Goal: Information Seeking & Learning: Learn about a topic

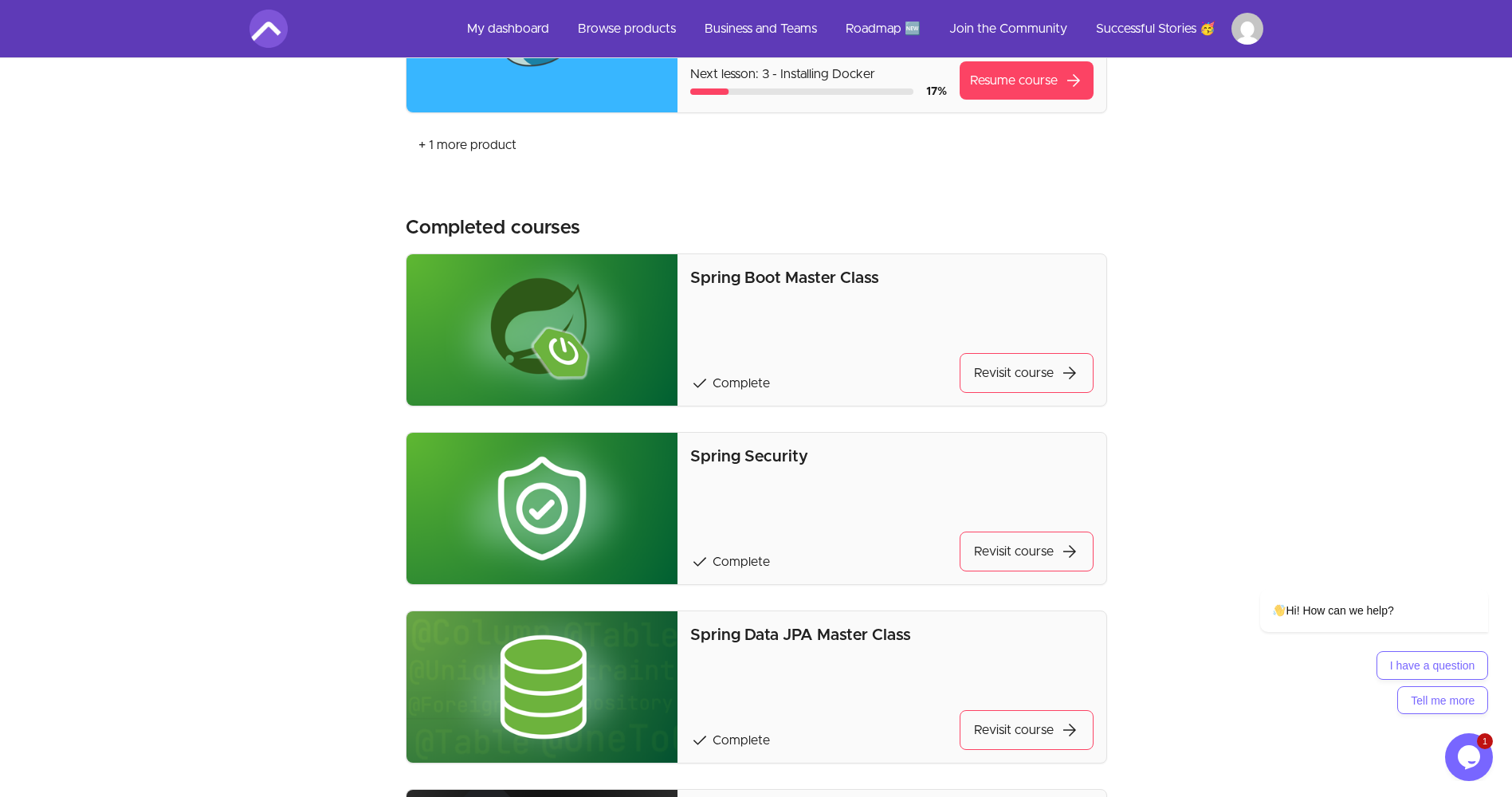
scroll to position [797, 0]
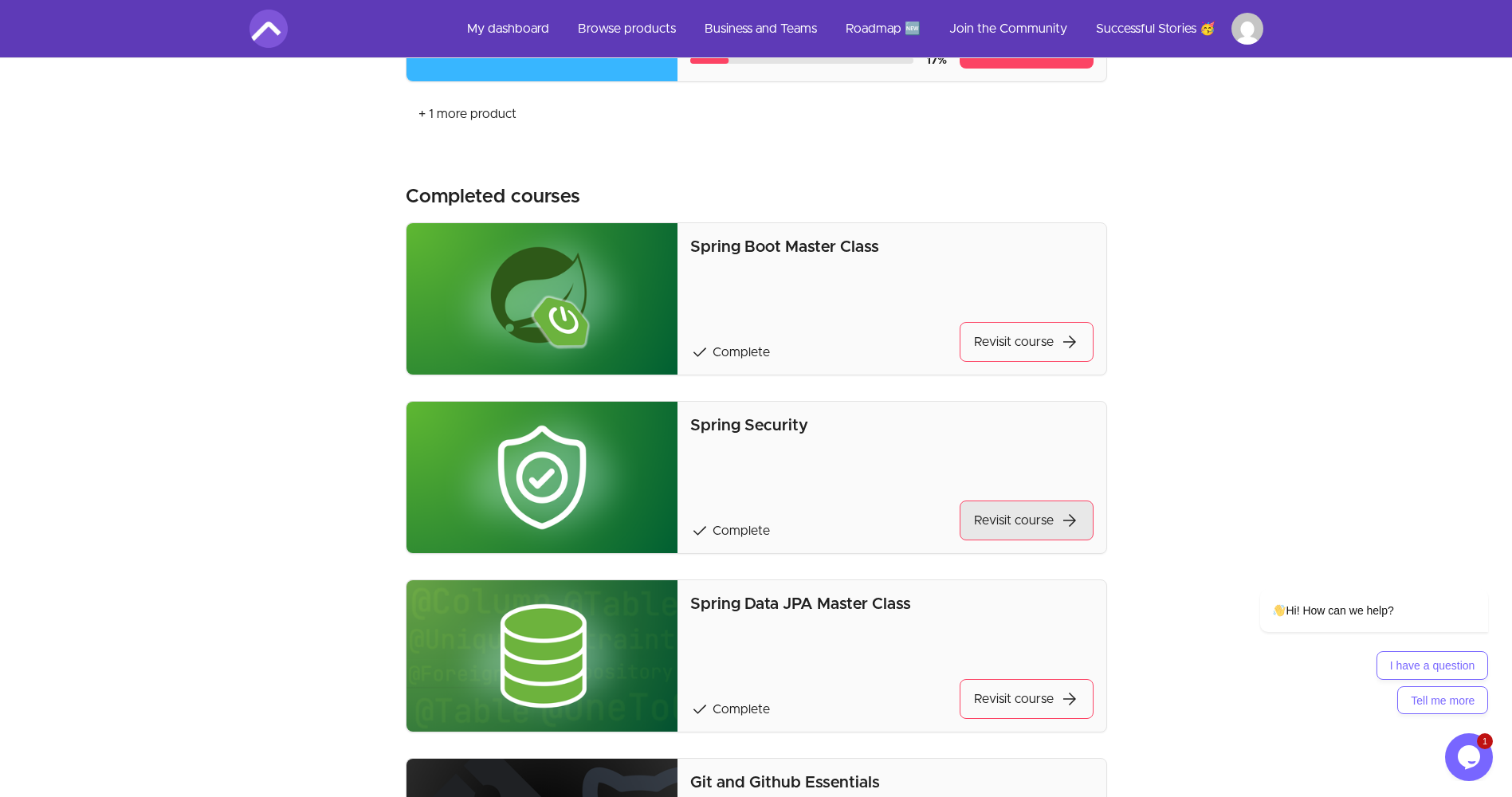
click at [1016, 511] on link "Revisit course arrow_forward" at bounding box center [1026, 520] width 134 height 39
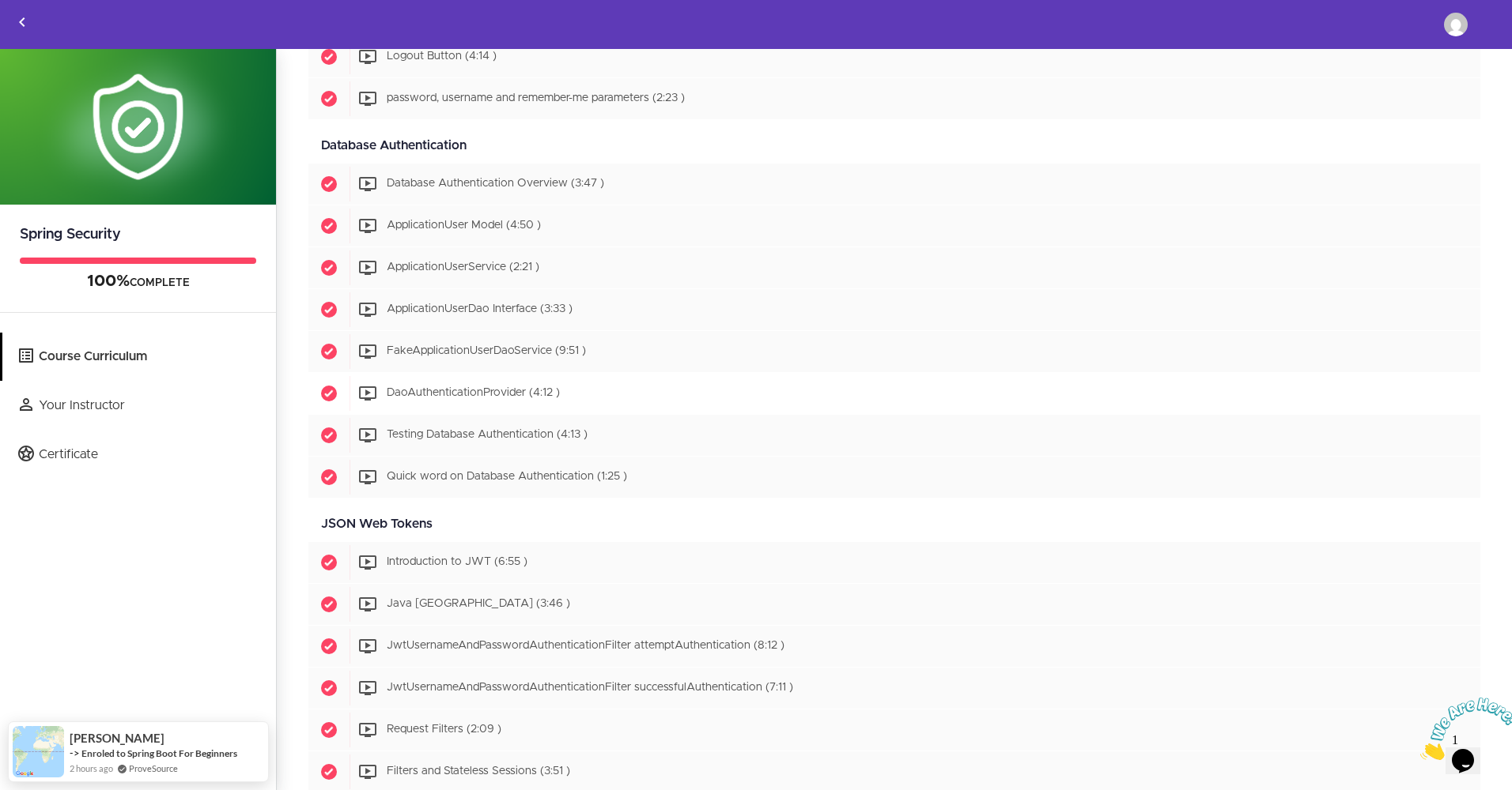
scroll to position [2134, 0]
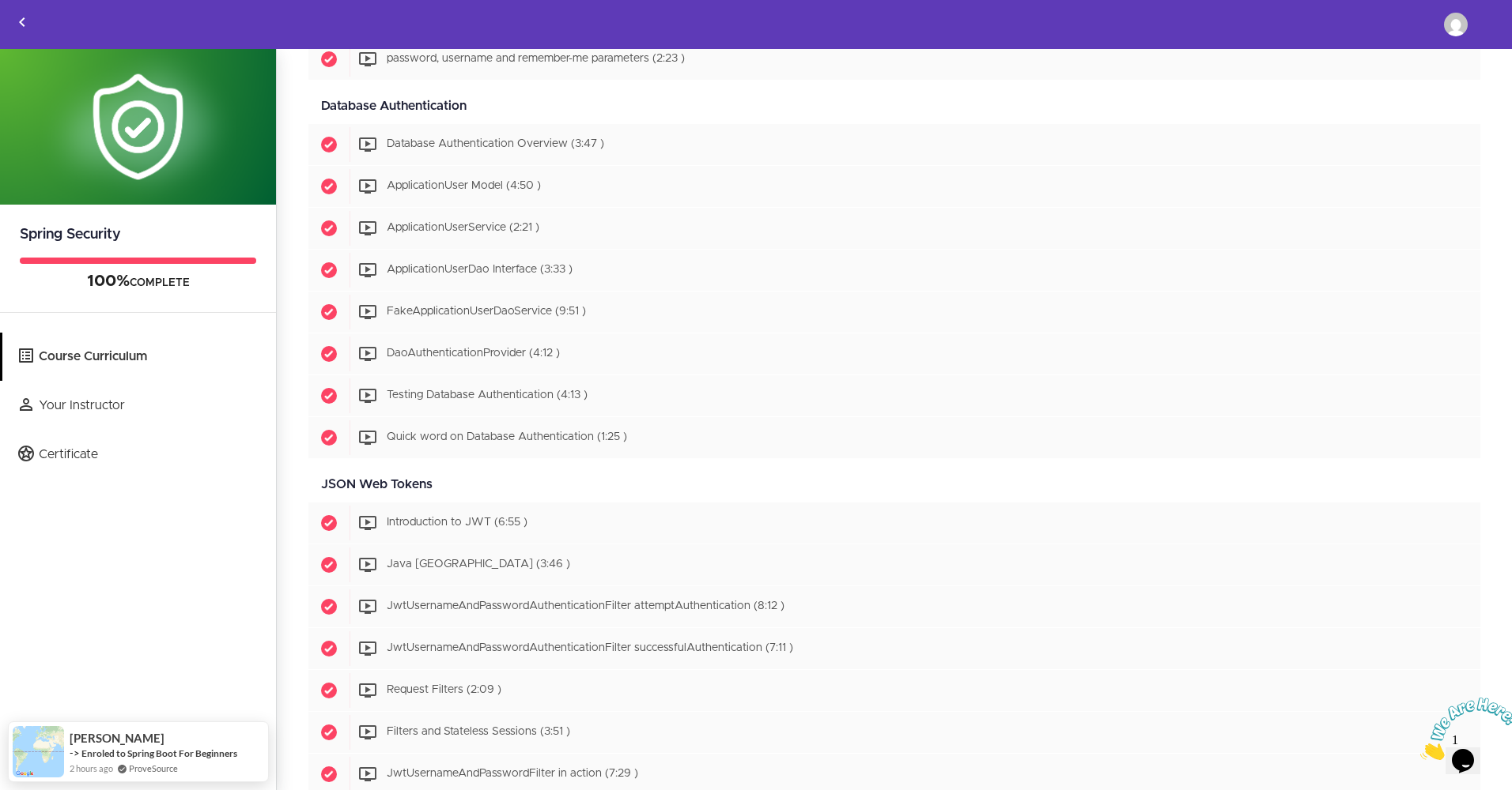
click at [485, 502] on div "JSON Web Tokens Available in days days after you enroll" at bounding box center [894, 485] width 1171 height 35
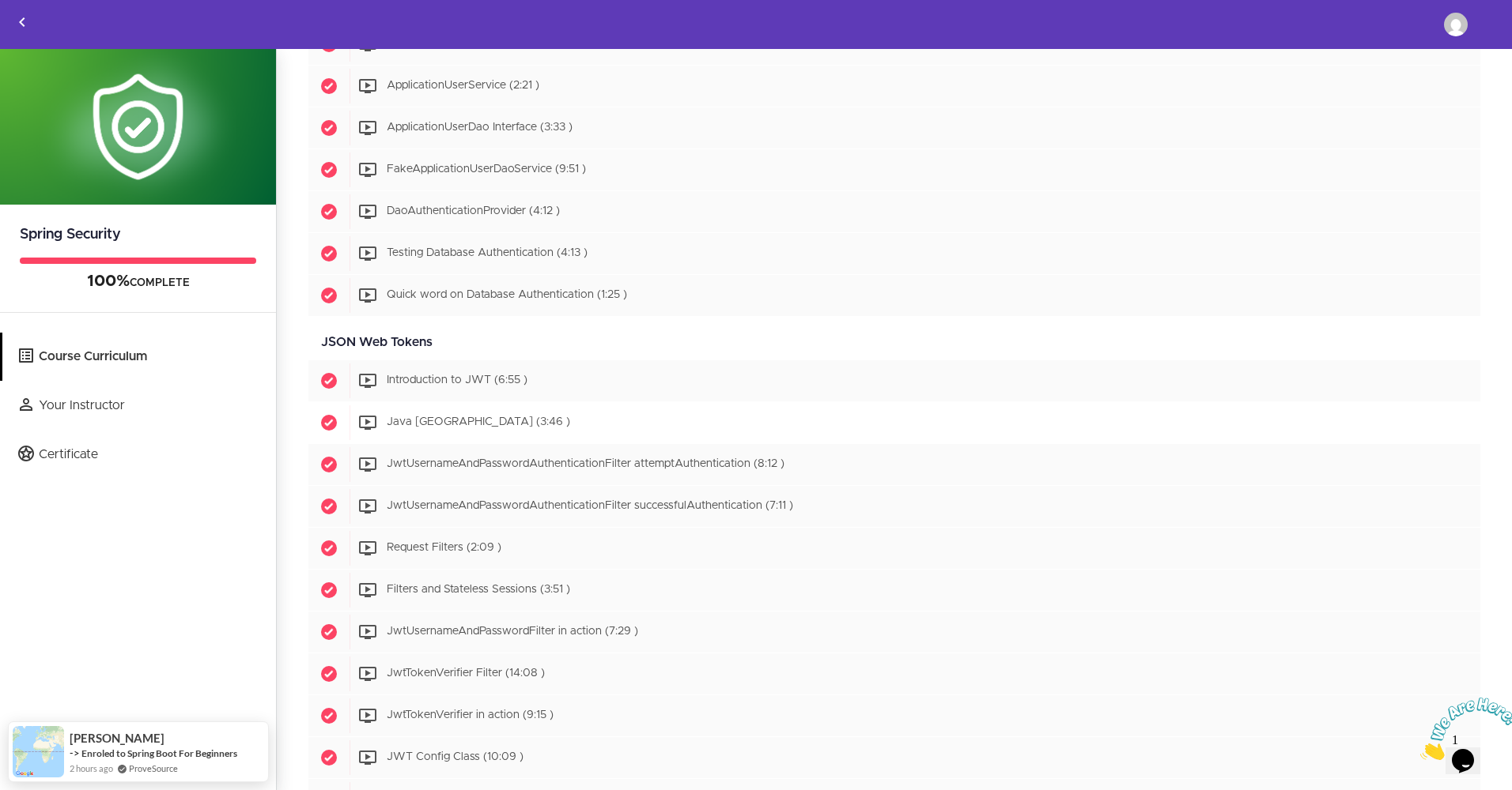
scroll to position [2291, 0]
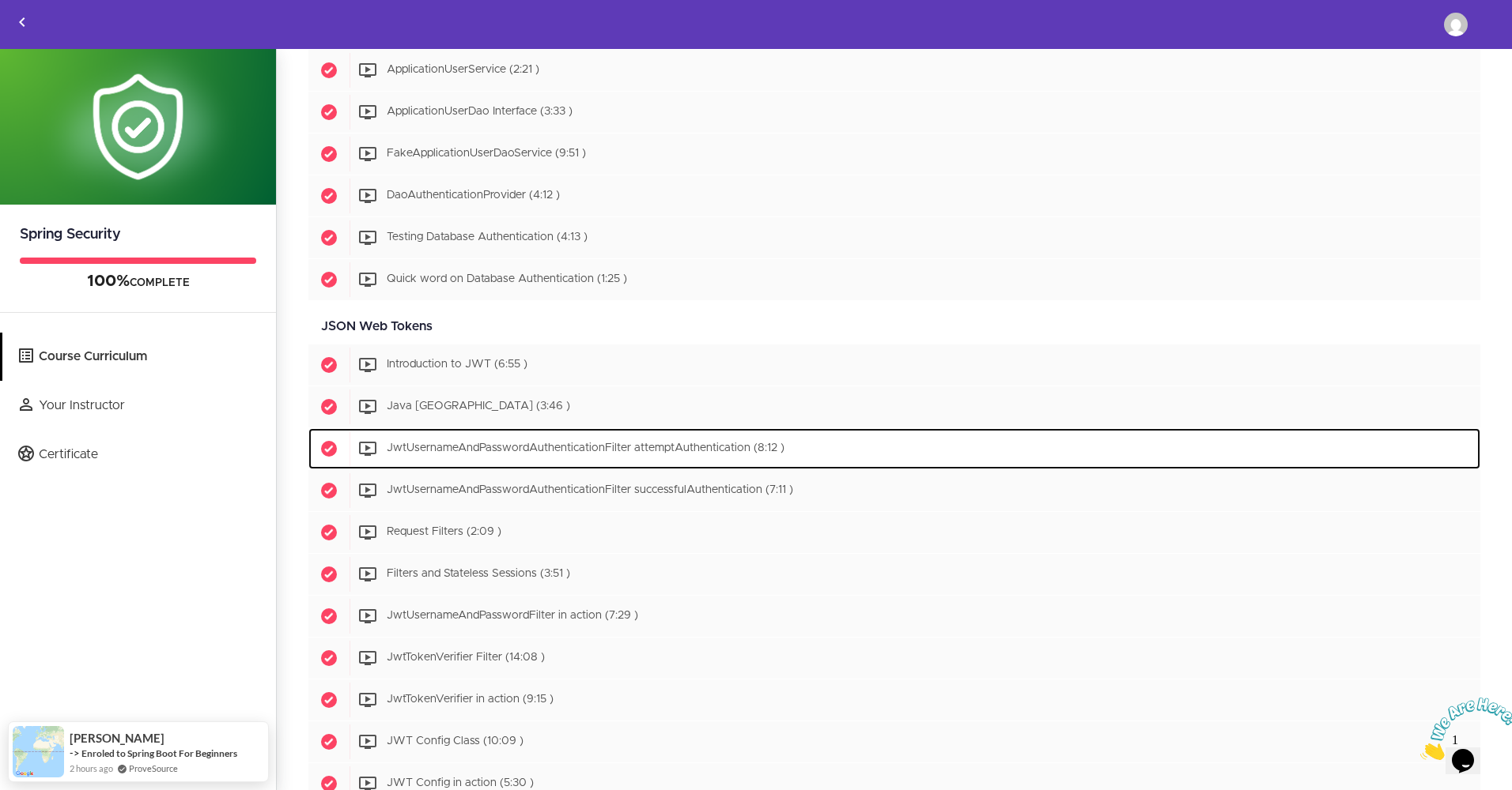
click at [440, 448] on span "JwtUsernameAndPasswordAuthenticationFilter attemptAuthentication (8:12 )" at bounding box center [585, 449] width 398 height 11
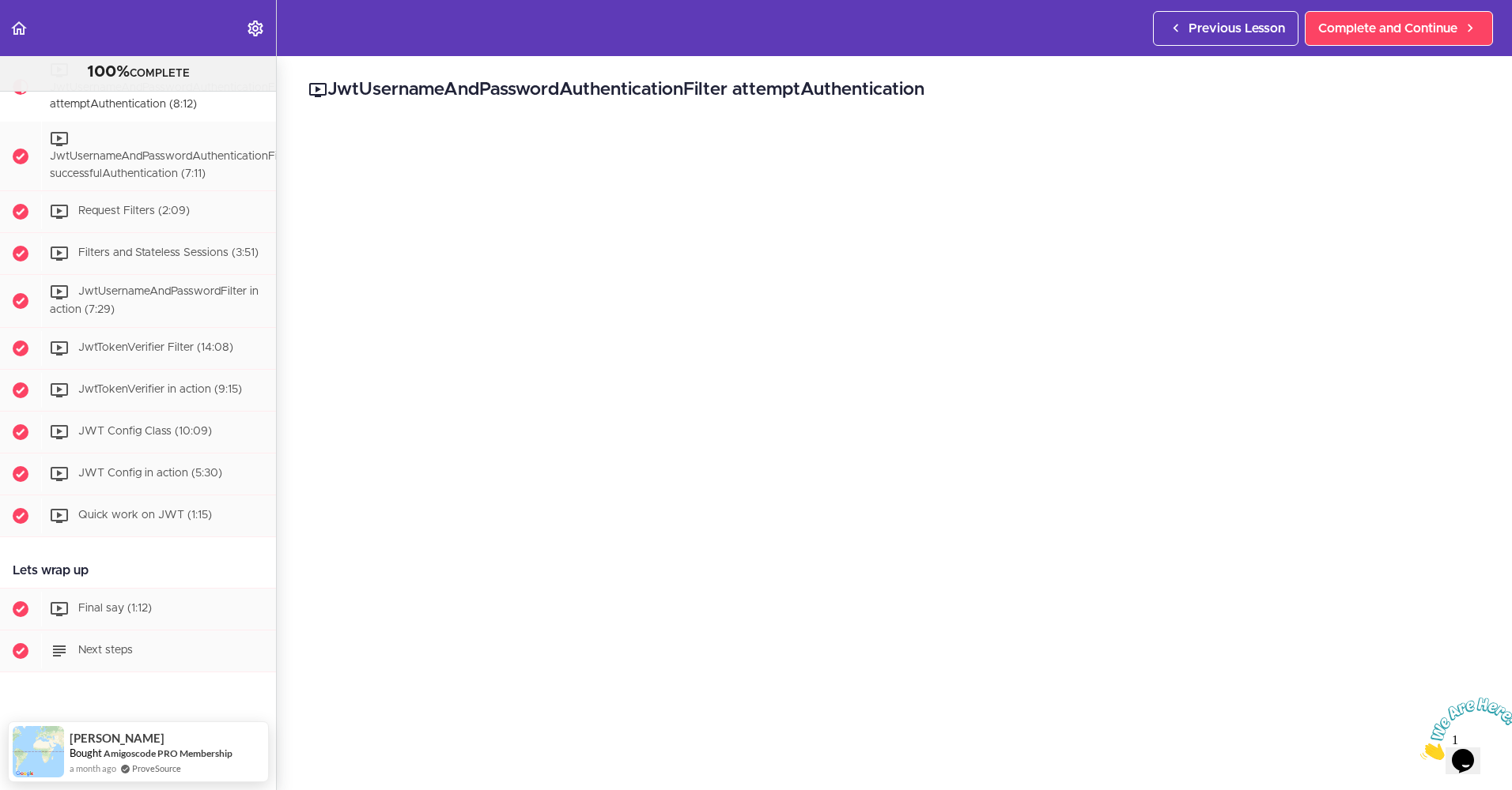
click at [1420, 749] on icon "Close" at bounding box center [1420, 756] width 0 height 13
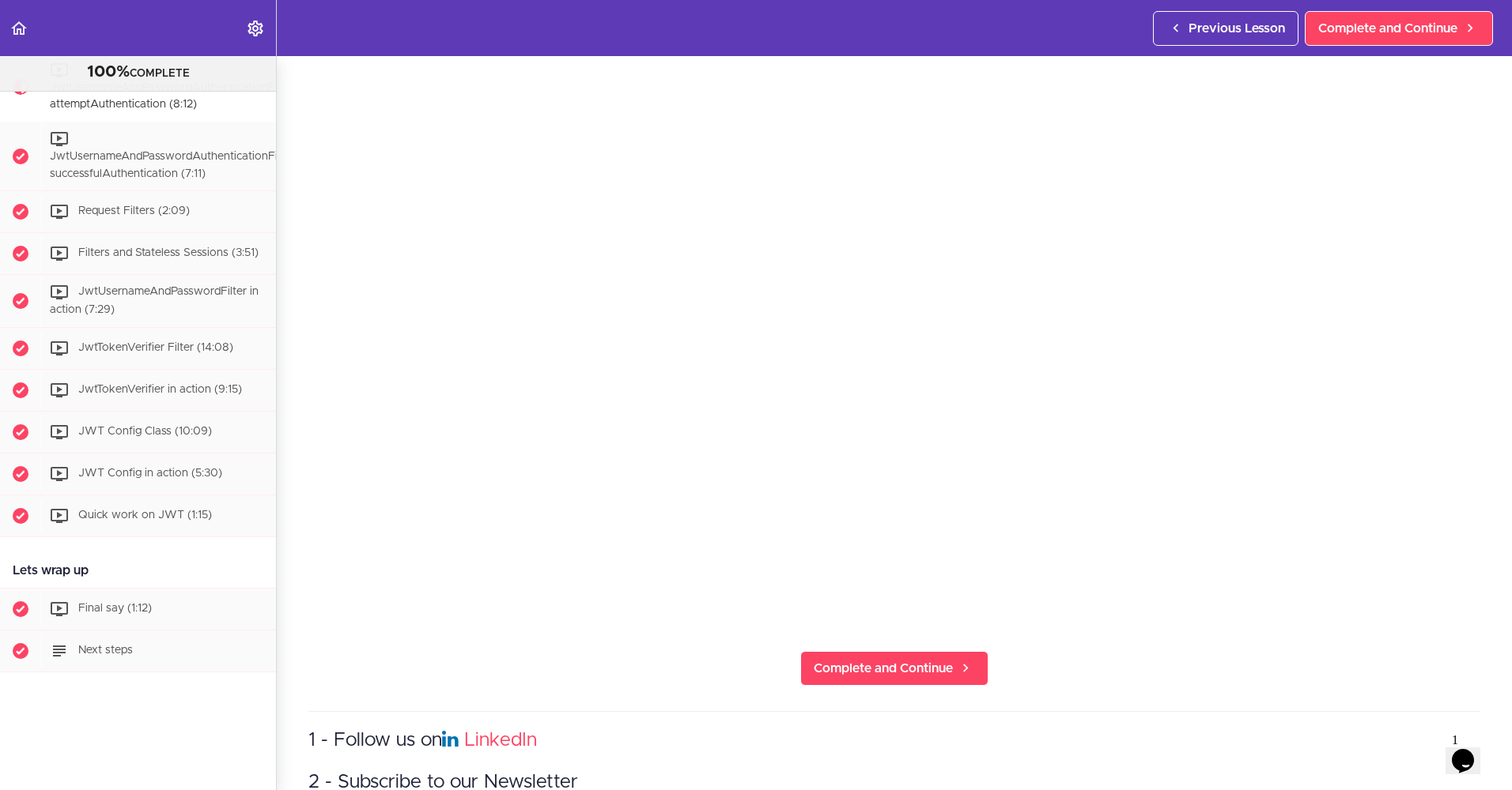
scroll to position [158, 0]
